Goal: Task Accomplishment & Management: Complete application form

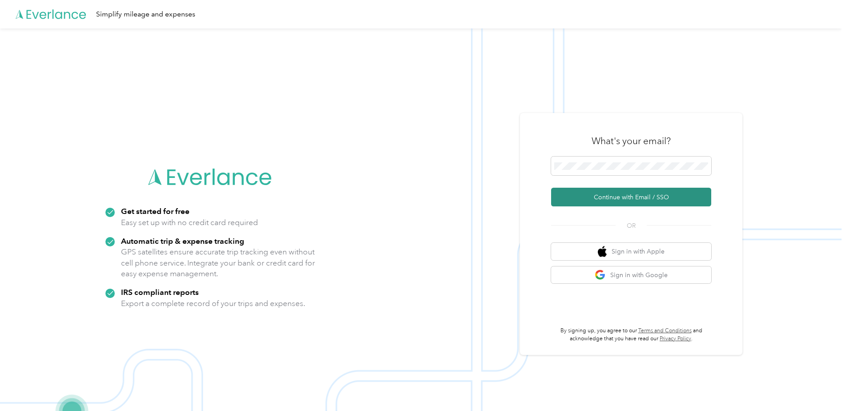
click at [626, 201] on button "Continue with Email / SSO" at bounding box center [631, 197] width 160 height 19
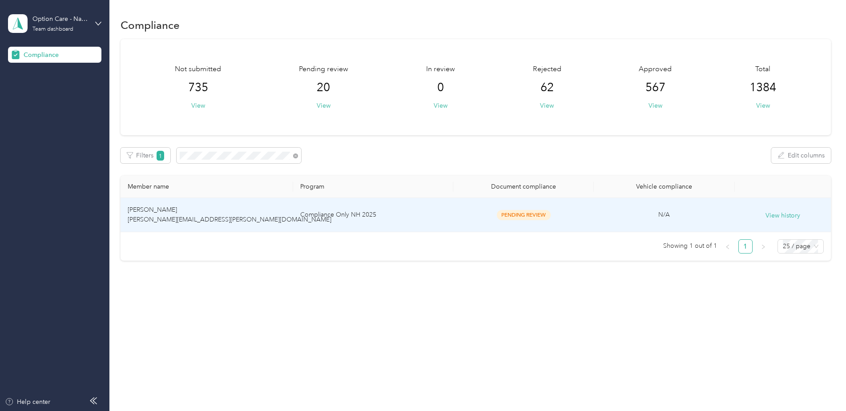
click at [273, 223] on td "[PERSON_NAME] [PERSON_NAME][EMAIL_ADDRESS][PERSON_NAME][DOMAIN_NAME]" at bounding box center [207, 215] width 173 height 34
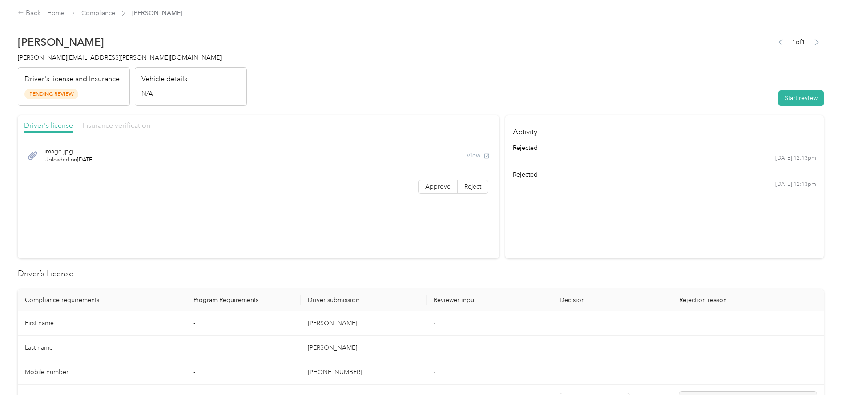
click at [110, 123] on span "Insurance verification" at bounding box center [116, 125] width 68 height 8
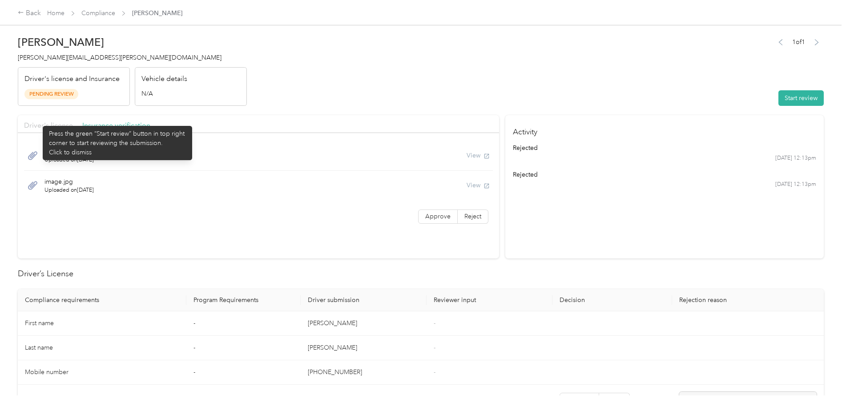
click at [39, 121] on span "Driver's license" at bounding box center [48, 125] width 49 height 8
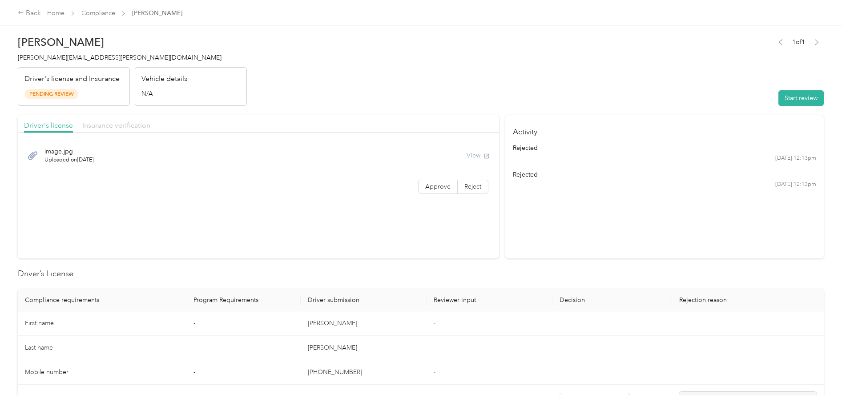
click at [101, 126] on span "Insurance verification" at bounding box center [116, 125] width 68 height 8
click at [101, 122] on span "Insurance verification" at bounding box center [116, 125] width 68 height 8
click at [796, 97] on button "Start review" at bounding box center [800, 98] width 45 height 16
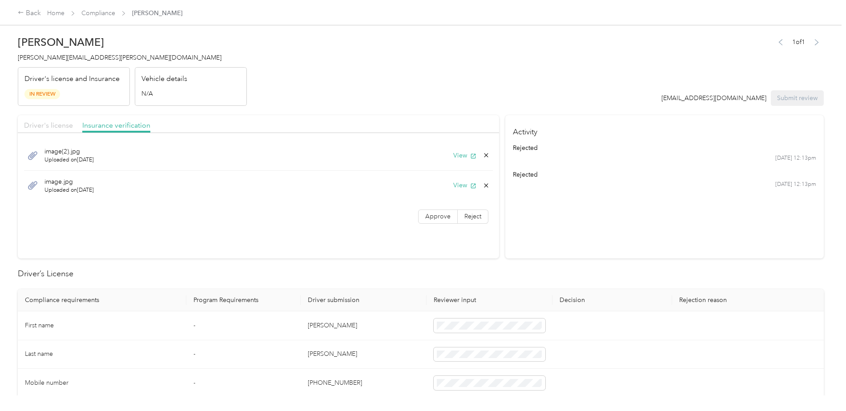
click at [54, 122] on span "Driver's license" at bounding box center [48, 125] width 49 height 8
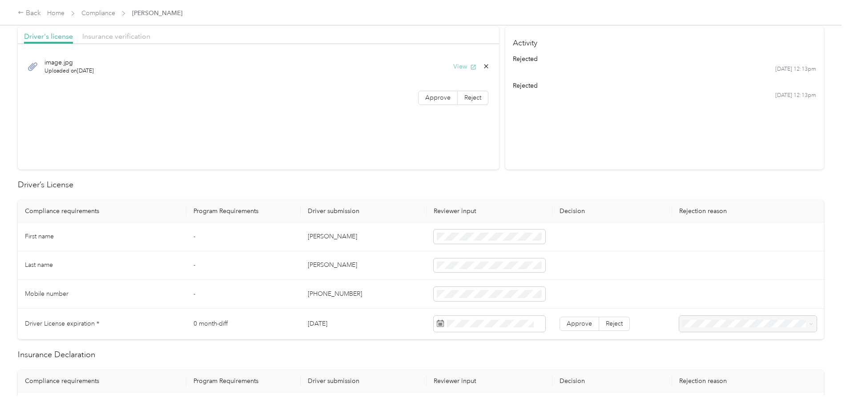
click at [461, 67] on button "View" at bounding box center [464, 66] width 23 height 9
click at [468, 242] on span at bounding box center [490, 237] width 112 height 14
drag, startPoint x: 359, startPoint y: 263, endPoint x: 306, endPoint y: 262, distance: 53.4
click at [306, 262] on td "[PERSON_NAME]" at bounding box center [364, 265] width 126 height 29
copy td "[PERSON_NAME]"
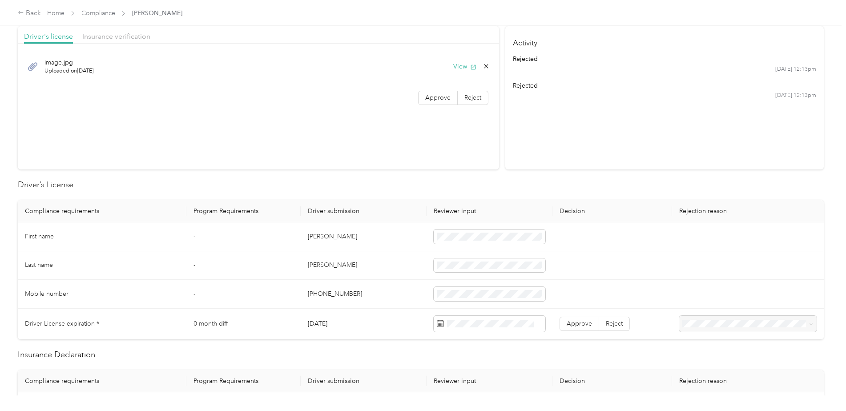
click at [406, 277] on td "[PERSON_NAME]" at bounding box center [364, 265] width 126 height 29
drag, startPoint x: 359, startPoint y: 292, endPoint x: 307, endPoint y: 293, distance: 51.6
click at [307, 293] on td "[PHONE_NUMBER]" at bounding box center [364, 294] width 126 height 29
drag, startPoint x: 307, startPoint y: 293, endPoint x: 318, endPoint y: 292, distance: 11.2
copy td "[PHONE_NUMBER]"
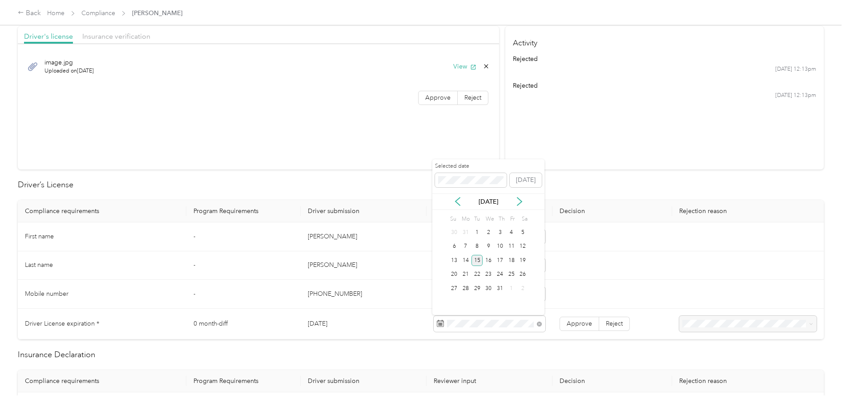
click at [478, 262] on div "15" at bounding box center [477, 260] width 12 height 11
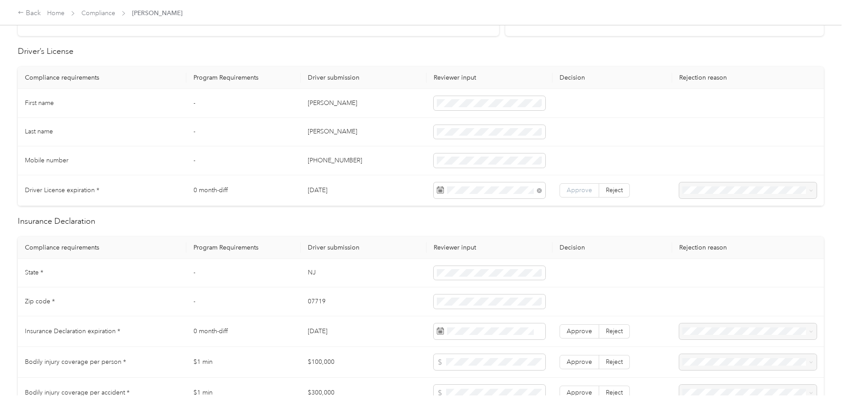
click at [572, 193] on span "Approve" at bounding box center [579, 190] width 25 height 8
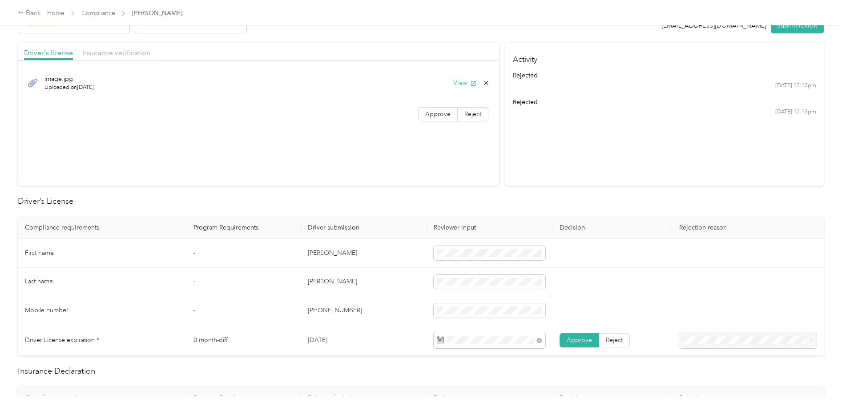
scroll to position [0, 0]
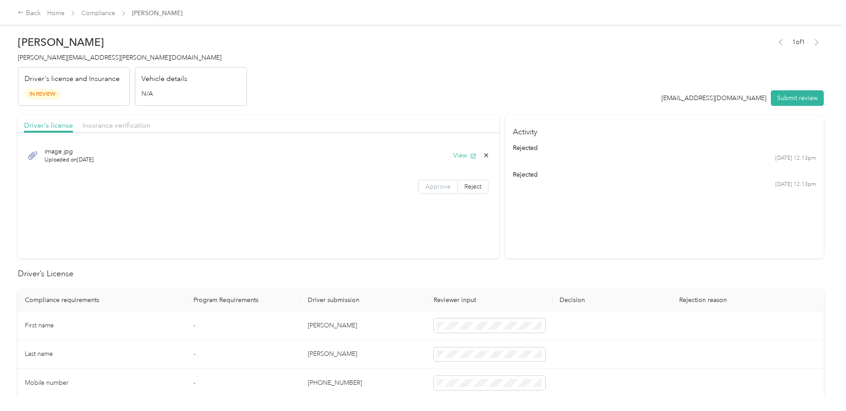
click at [440, 189] on span "Approve" at bounding box center [437, 187] width 25 height 8
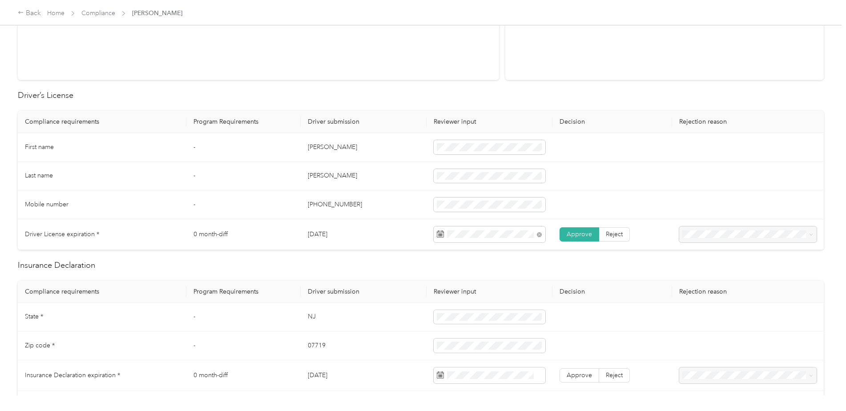
scroll to position [89, 0]
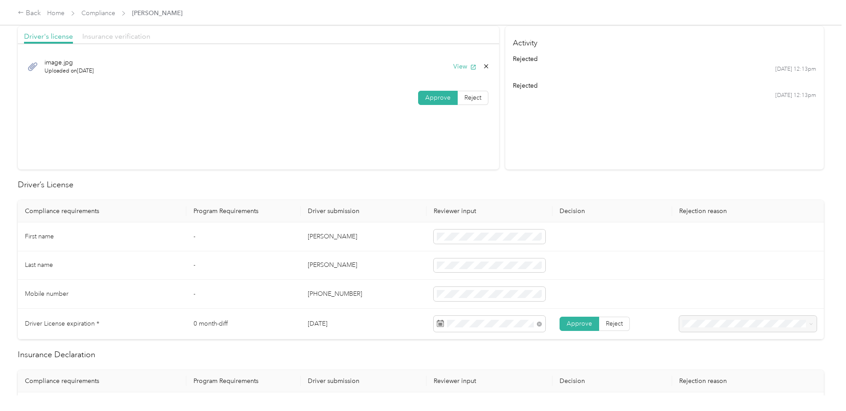
click at [125, 38] on span "Insurance verification" at bounding box center [116, 36] width 68 height 8
click at [454, 64] on button "View" at bounding box center [464, 66] width 23 height 9
click at [458, 93] on button "View" at bounding box center [464, 96] width 23 height 9
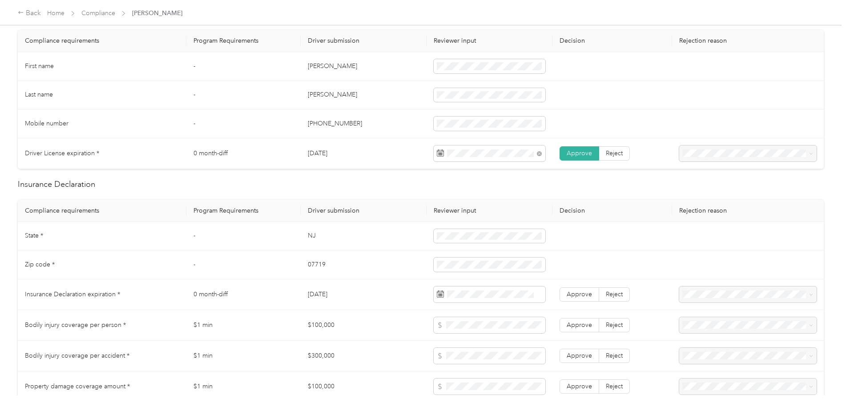
scroll to position [311, 0]
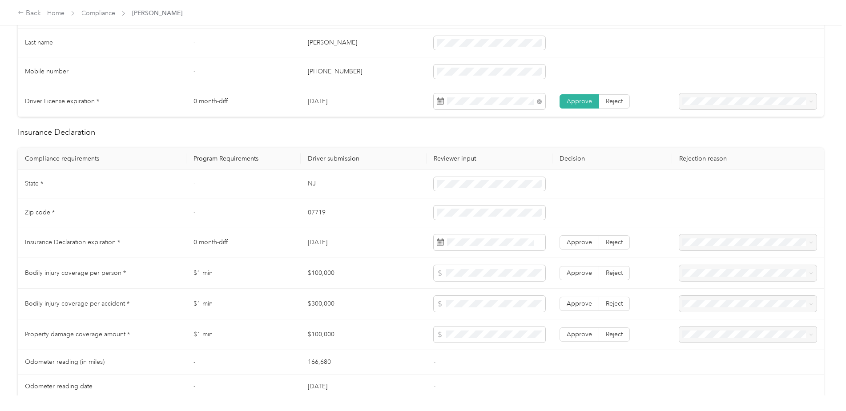
click at [404, 208] on td "07719" at bounding box center [364, 212] width 126 height 29
click at [364, 219] on td "07719" at bounding box center [364, 212] width 126 height 29
click at [400, 251] on td "[DATE]" at bounding box center [364, 242] width 126 height 31
click at [490, 277] on span at bounding box center [490, 273] width 112 height 16
click at [464, 278] on span at bounding box center [490, 273] width 112 height 16
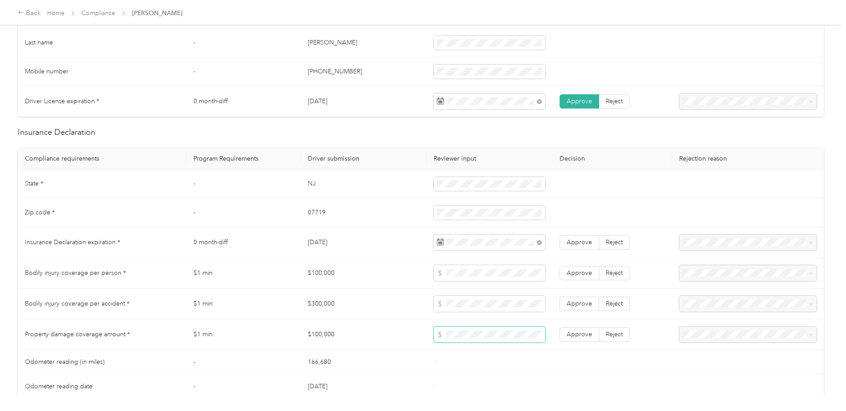
click at [462, 329] on span at bounding box center [490, 334] width 112 height 16
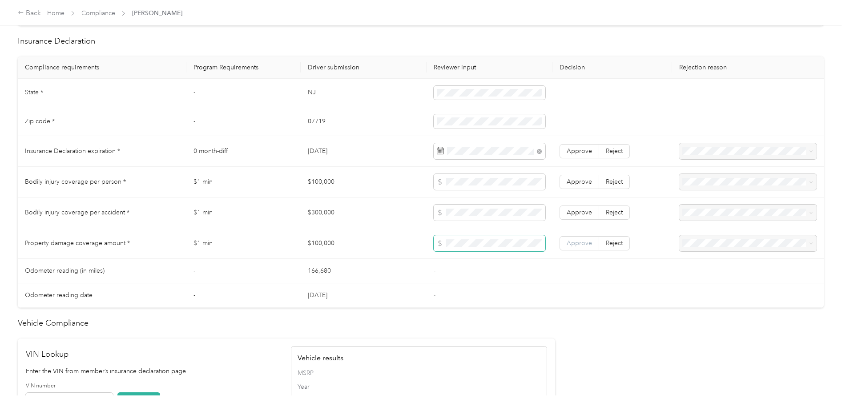
scroll to position [400, 0]
click at [575, 248] on span "Approve" at bounding box center [579, 246] width 25 height 8
click at [575, 219] on label "Approve" at bounding box center [580, 215] width 40 height 14
click at [574, 190] on label "Approve" at bounding box center [580, 184] width 40 height 14
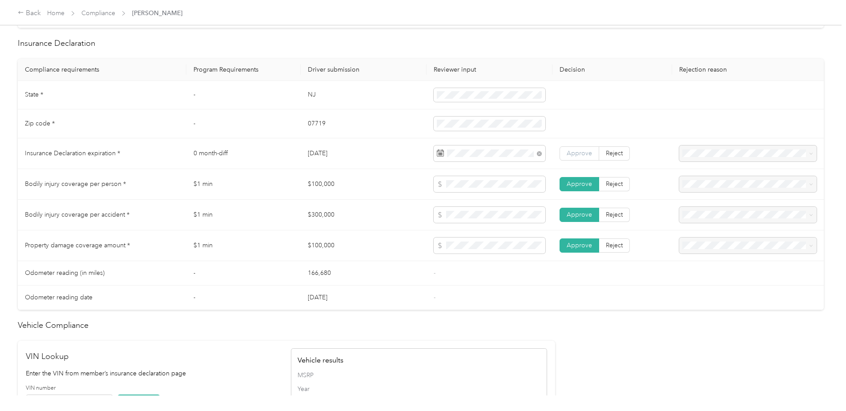
click at [573, 156] on span "Approve" at bounding box center [579, 153] width 25 height 8
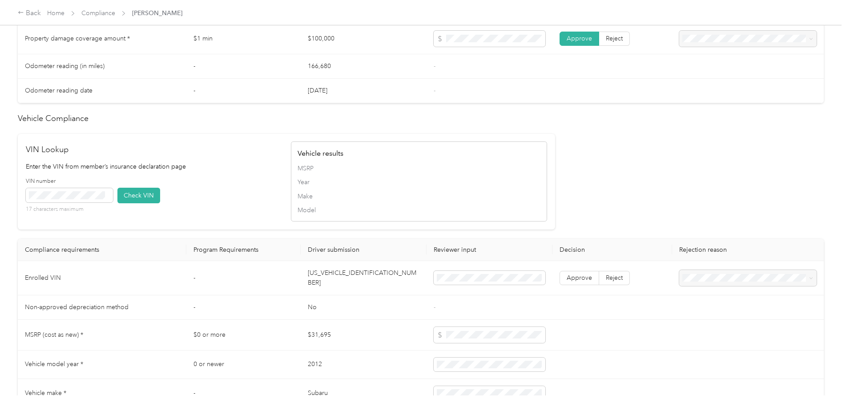
scroll to position [623, 0]
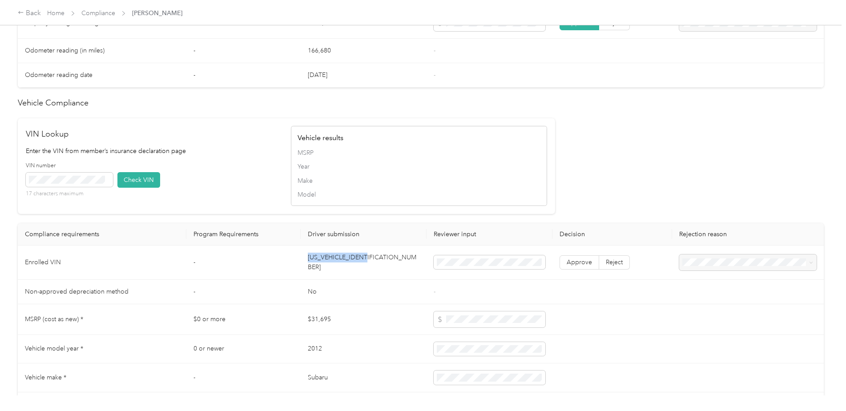
drag, startPoint x: 373, startPoint y: 257, endPoint x: 306, endPoint y: 260, distance: 66.8
click at [306, 260] on td "[US_VEHICLE_IDENTIFICATION_NUMBER]" at bounding box center [364, 263] width 126 height 34
drag, startPoint x: 306, startPoint y: 260, endPoint x: 313, endPoint y: 262, distance: 6.8
copy td "[US_VEHICLE_IDENTIFICATION_NUMBER]"
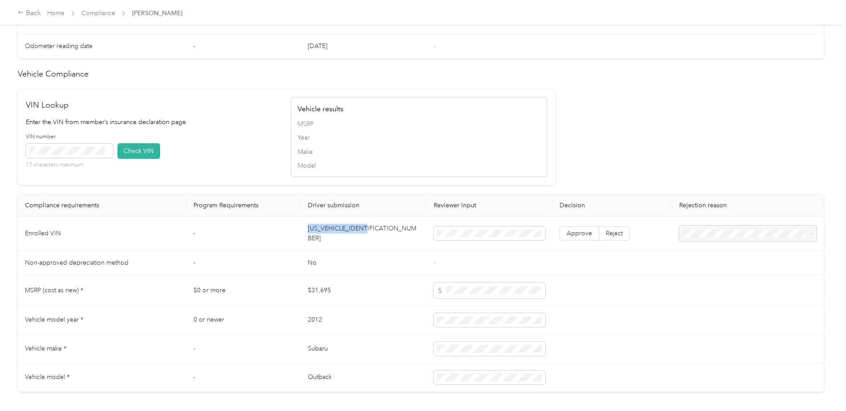
scroll to position [667, 0]
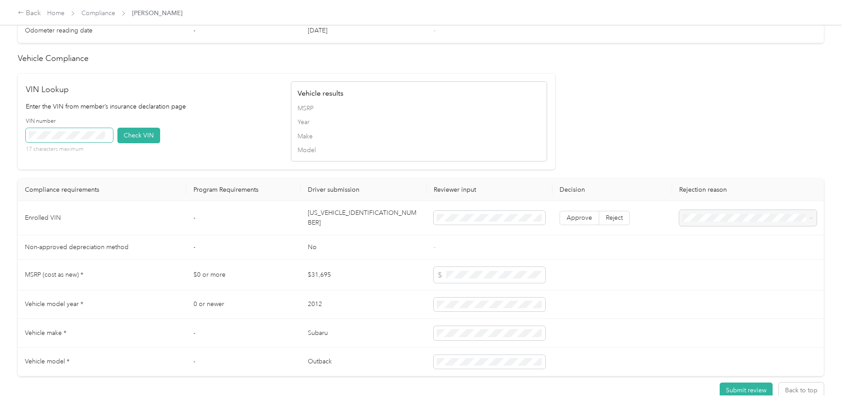
click at [39, 140] on span at bounding box center [69, 135] width 87 height 14
click at [131, 137] on button "Check VIN" at bounding box center [138, 136] width 43 height 16
click at [571, 220] on span "Approve" at bounding box center [579, 220] width 25 height 8
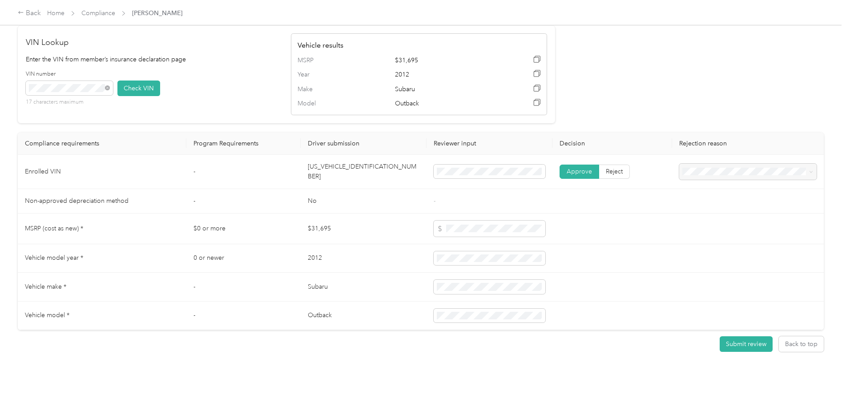
scroll to position [718, 0]
click at [749, 340] on button "Submit review" at bounding box center [746, 344] width 53 height 16
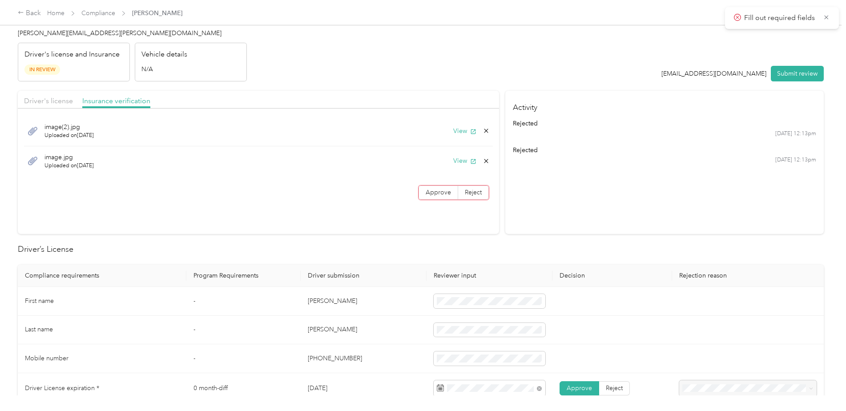
scroll to position [0, 0]
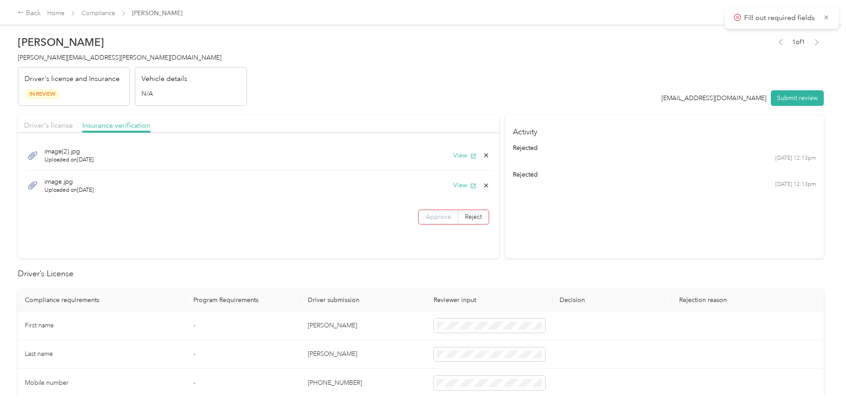
click at [431, 217] on span "Approve" at bounding box center [438, 217] width 25 height 8
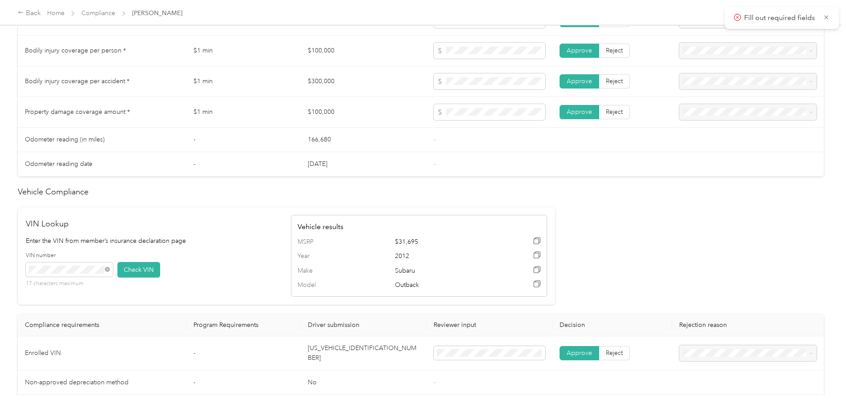
scroll to position [718, 0]
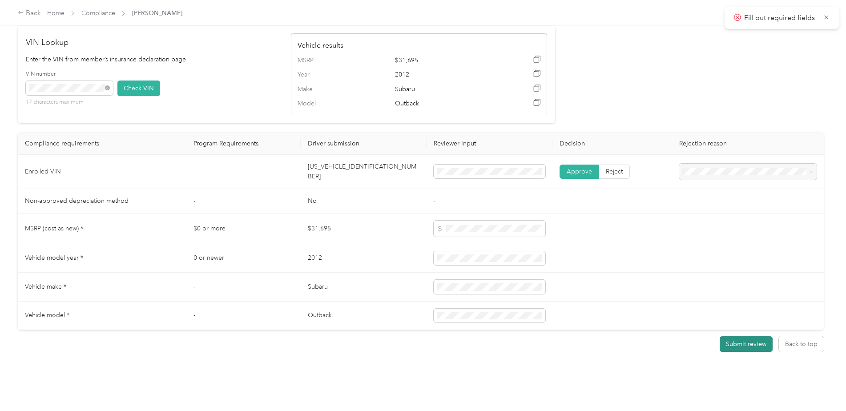
click at [730, 336] on button "Submit review" at bounding box center [746, 344] width 53 height 16
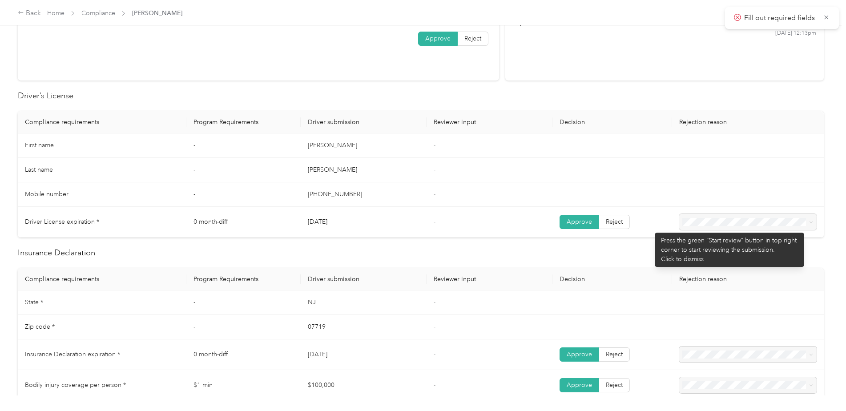
scroll to position [0, 0]
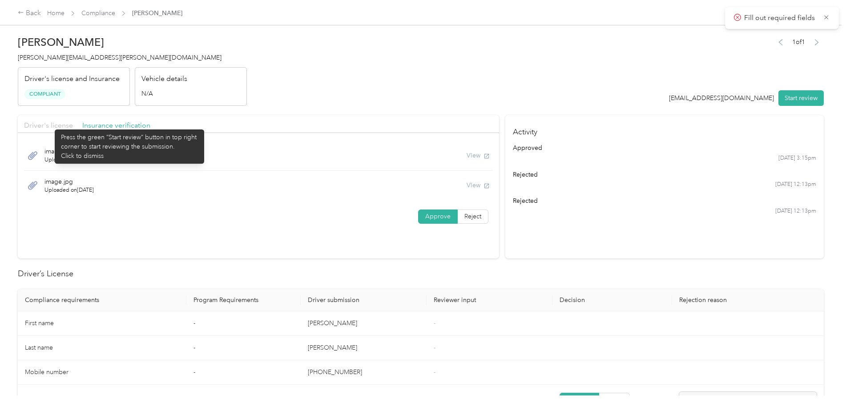
click at [50, 125] on span "Driver's license" at bounding box center [48, 125] width 49 height 8
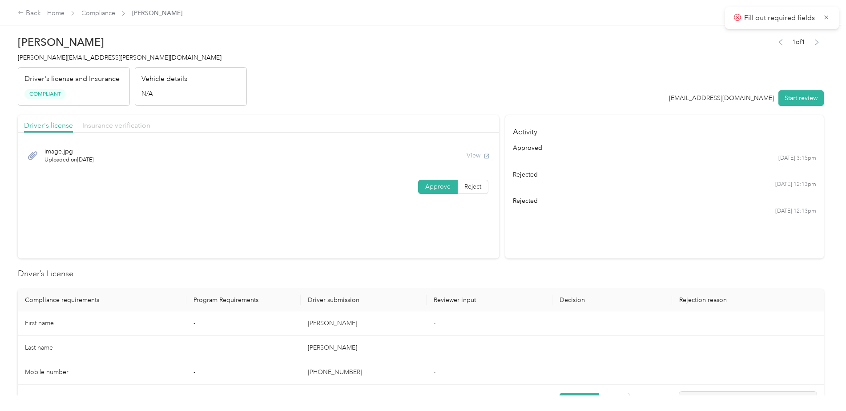
click at [127, 122] on span "Insurance verification" at bounding box center [116, 125] width 68 height 8
click at [94, 131] on div "Insurance verification" at bounding box center [116, 125] width 68 height 11
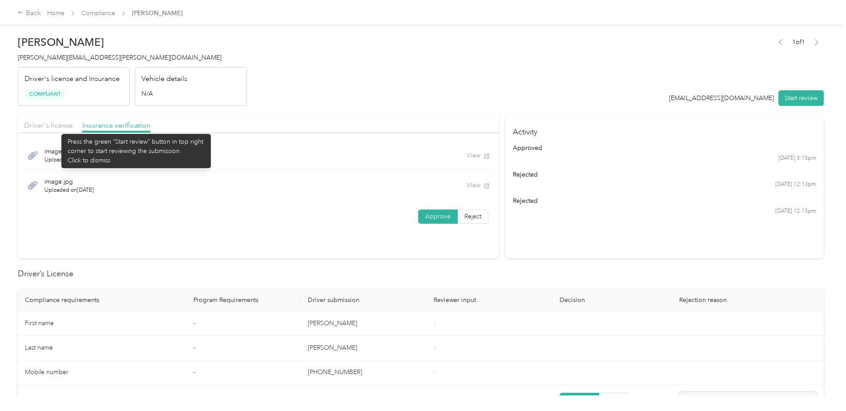
click at [57, 129] on div "Driver's license" at bounding box center [48, 125] width 49 height 11
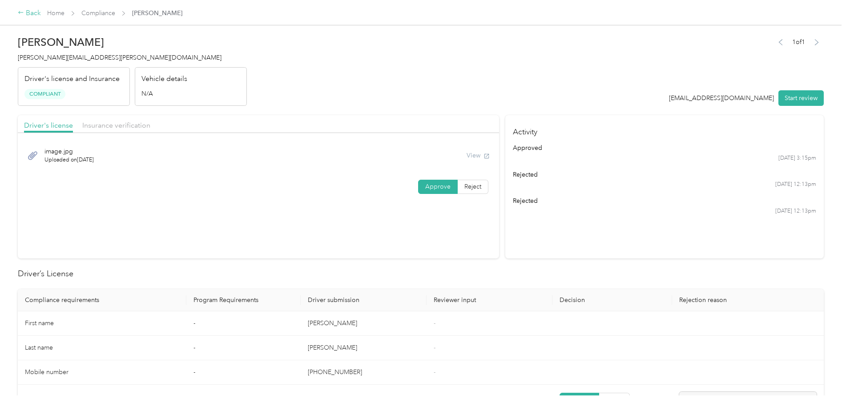
click at [36, 18] on div "Back" at bounding box center [29, 13] width 23 height 11
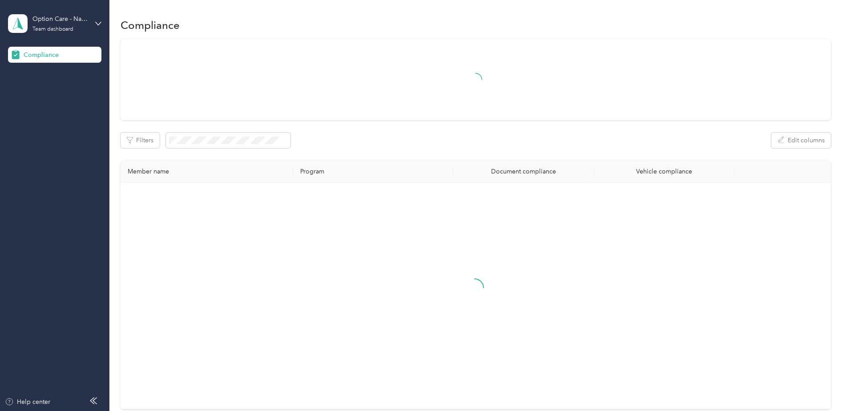
click at [97, 27] on div "Option Care - Naven Health Team dashboard" at bounding box center [54, 23] width 93 height 31
click at [35, 97] on div "You’re signed in as favr2+ocnaven@everlance.com Team dashboard Log out" at bounding box center [101, 72] width 187 height 71
click at [100, 24] on icon at bounding box center [98, 23] width 6 height 6
click at [49, 95] on div "Log out" at bounding box center [101, 93] width 175 height 16
